Goal: Check status: Check status

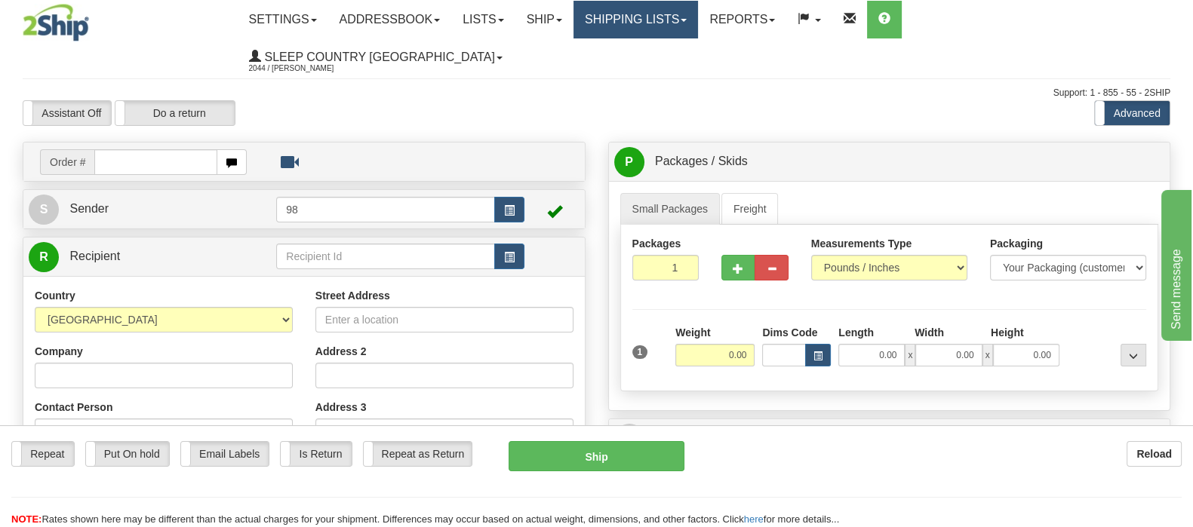
click at [698, 15] on link "Shipping lists" at bounding box center [635, 20] width 125 height 38
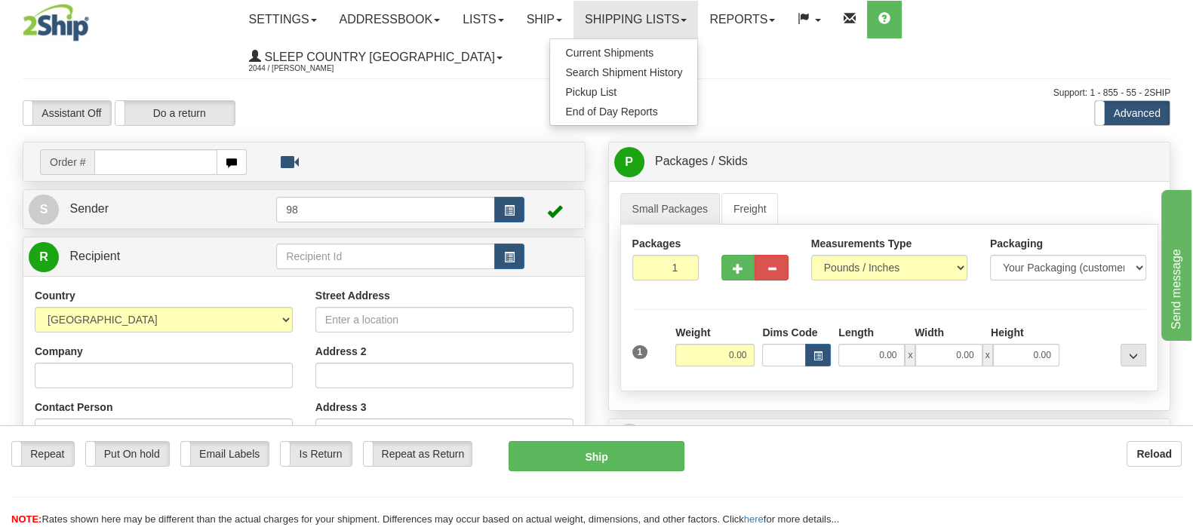
click at [653, 48] on span "Current Shipments" at bounding box center [609, 53] width 88 height 12
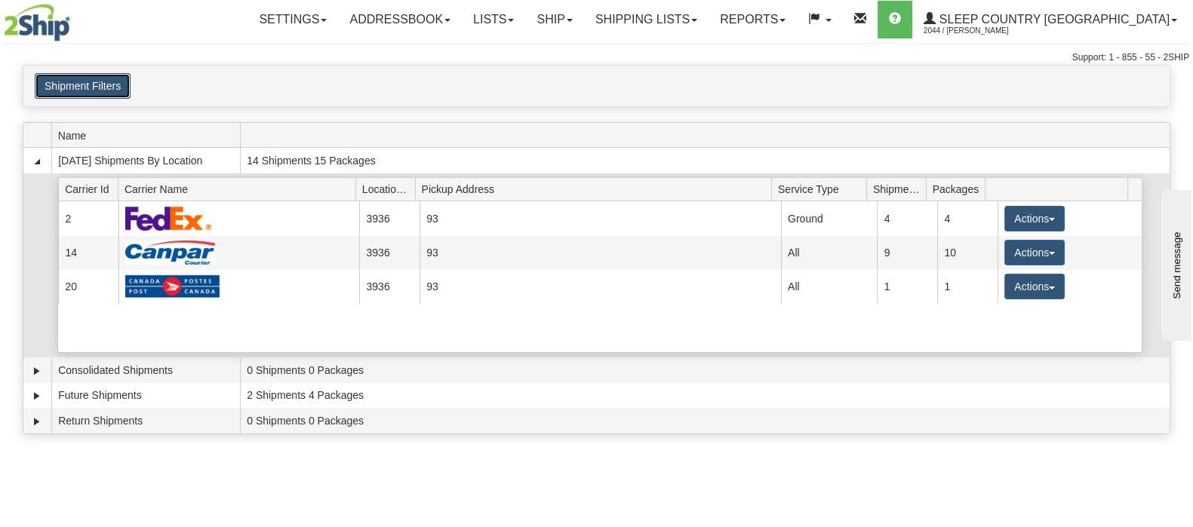
click at [117, 80] on button "Shipment Filters" at bounding box center [83, 86] width 96 height 26
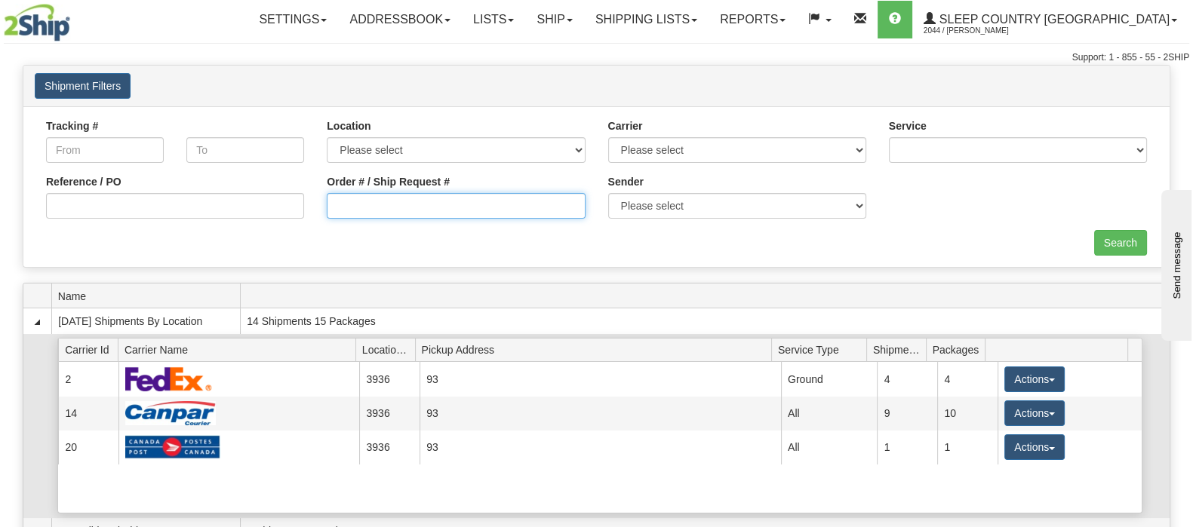
click at [413, 195] on input "Order # / Ship Request #" at bounding box center [456, 206] width 258 height 26
paste input "9000I117533"
type input "9000I117533"
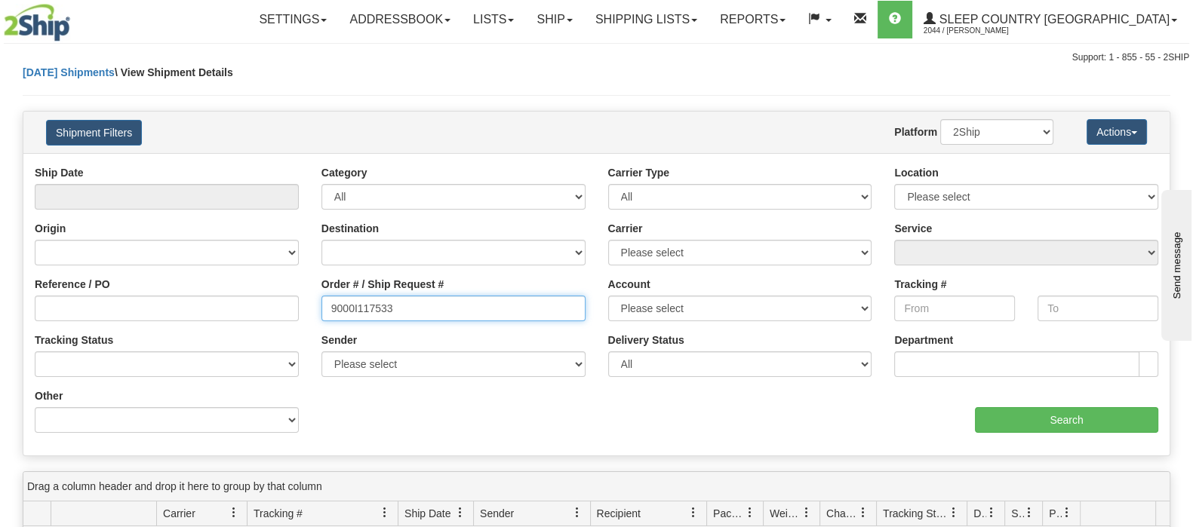
drag, startPoint x: 417, startPoint y: 311, endPoint x: 302, endPoint y: 303, distance: 114.9
click at [303, 165] on div "Reference / PO Order # / Ship Request # 9000I117533 Account Please select Canad…" at bounding box center [596, 165] width 1146 height 0
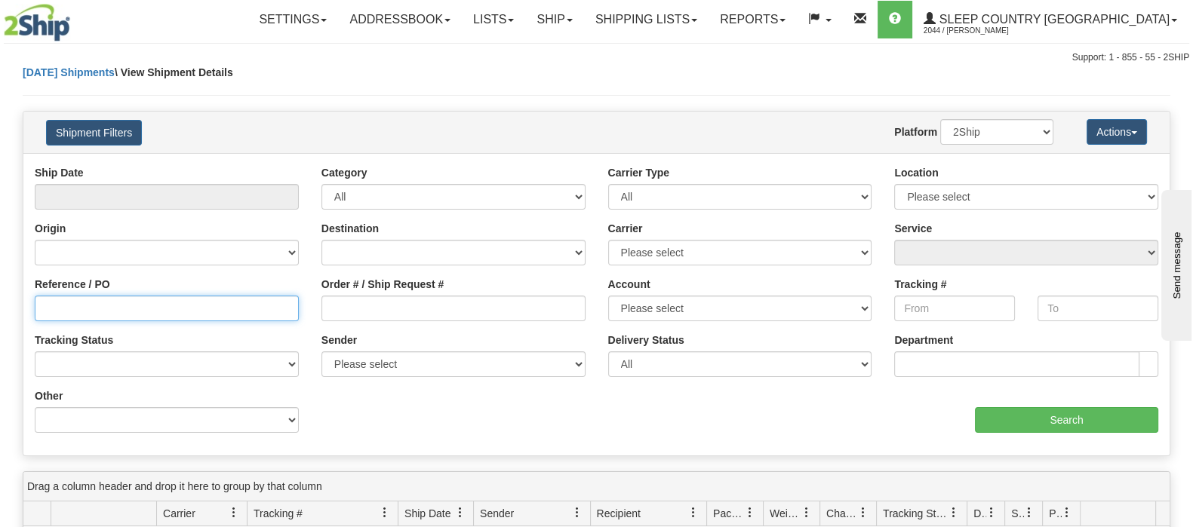
drag, startPoint x: 195, startPoint y: 305, endPoint x: 211, endPoint y: 312, distance: 17.2
click at [195, 304] on input "Reference / PO" at bounding box center [167, 309] width 264 height 26
paste input "9000I117533"
type input "9000I117533"
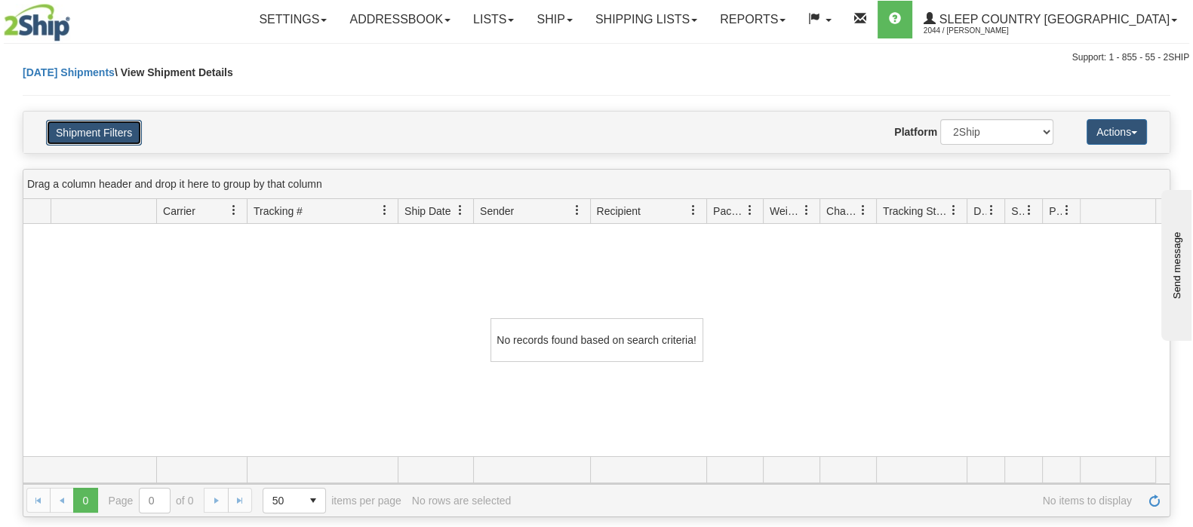
click at [88, 123] on button "Shipment Filters" at bounding box center [94, 133] width 96 height 26
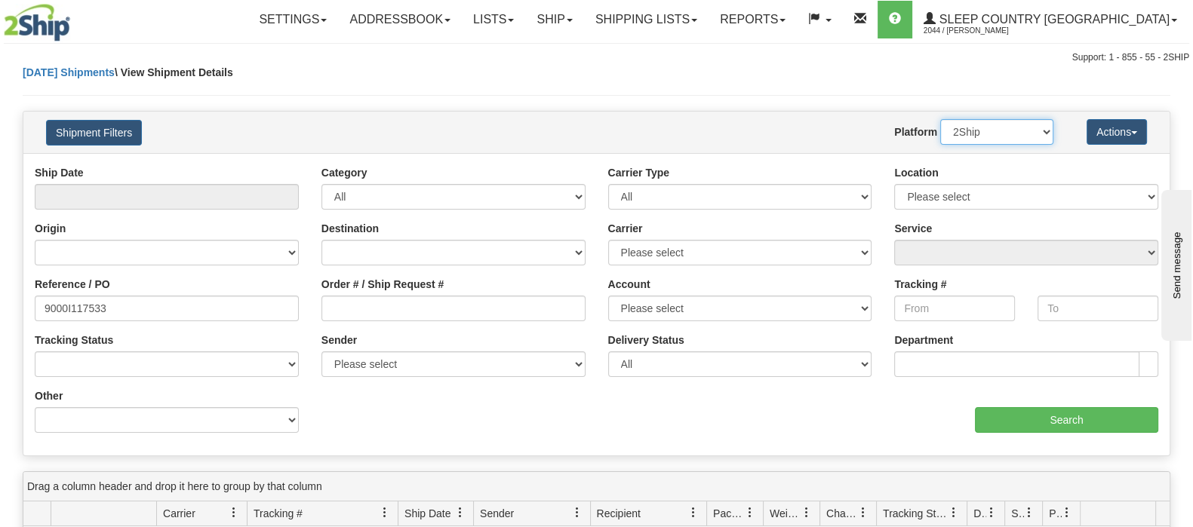
drag, startPoint x: 966, startPoint y: 127, endPoint x: 974, endPoint y: 143, distance: 17.9
click at [966, 128] on select "2Ship Imported" at bounding box center [996, 132] width 113 height 26
click at [940, 119] on select "2Ship Imported" at bounding box center [996, 132] width 113 height 26
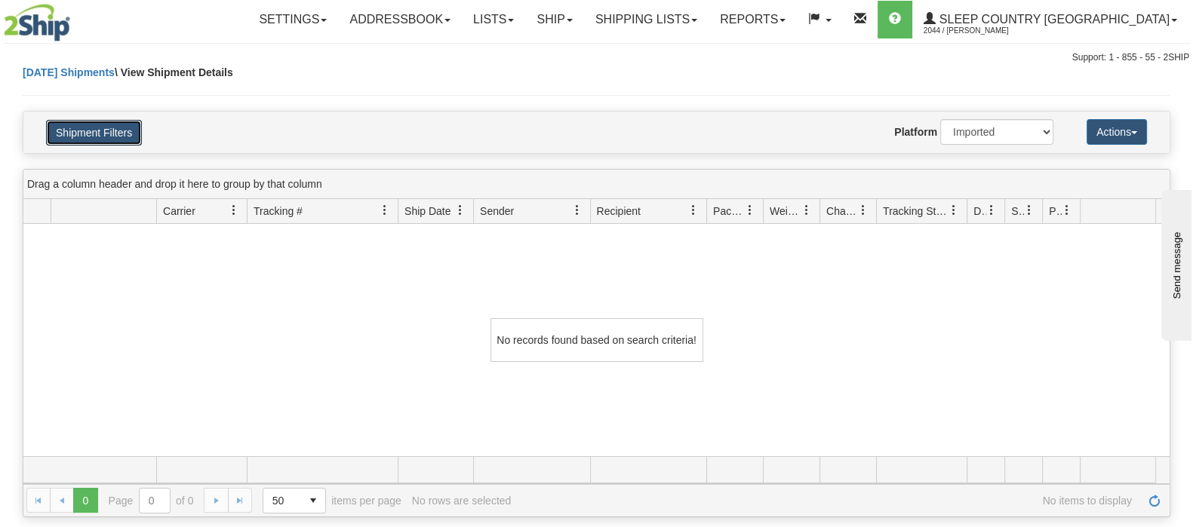
drag, startPoint x: 119, startPoint y: 130, endPoint x: 683, endPoint y: 150, distance: 564.1
click at [132, 131] on button "Shipment Filters" at bounding box center [94, 133] width 96 height 26
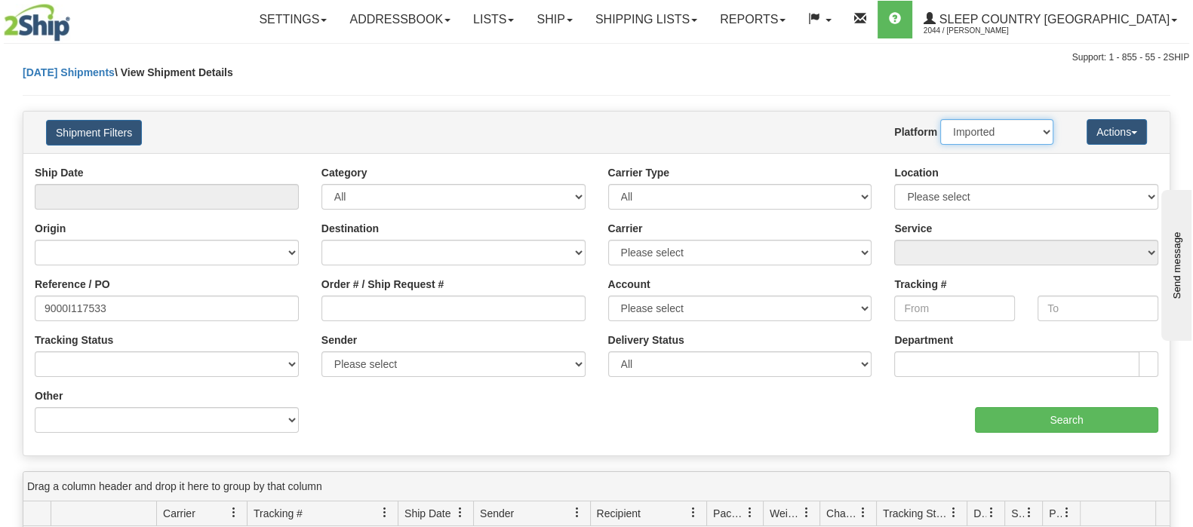
drag, startPoint x: 1021, startPoint y: 123, endPoint x: 1015, endPoint y: 141, distance: 19.1
click at [1021, 125] on select "2Ship Imported" at bounding box center [996, 132] width 113 height 26
select select "0"
click at [940, 119] on select "2Ship Imported" at bounding box center [996, 132] width 113 height 26
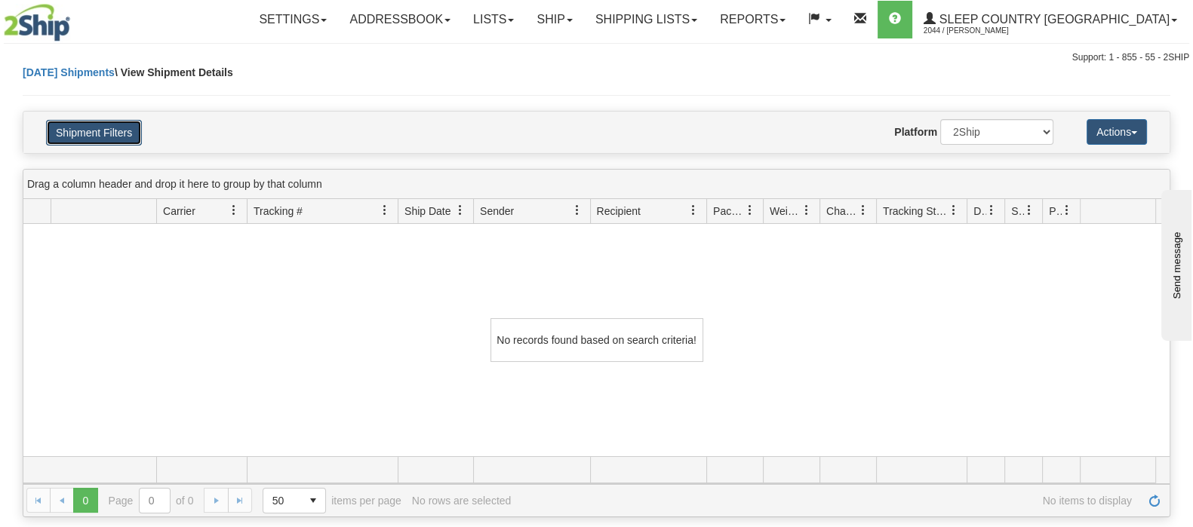
click at [106, 134] on button "Shipment Filters" at bounding box center [94, 133] width 96 height 26
